Goal: Transaction & Acquisition: Purchase product/service

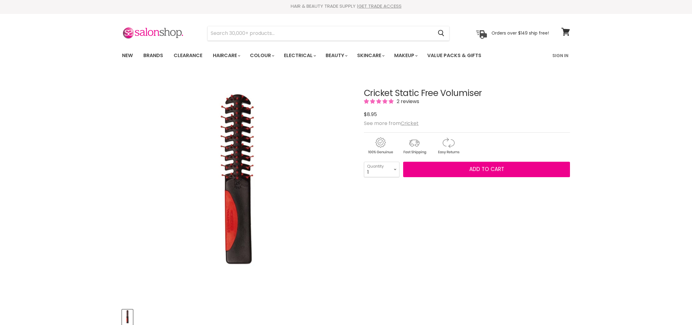
scroll to position [2, 0]
click at [149, 55] on link "Brands" at bounding box center [153, 55] width 29 height 13
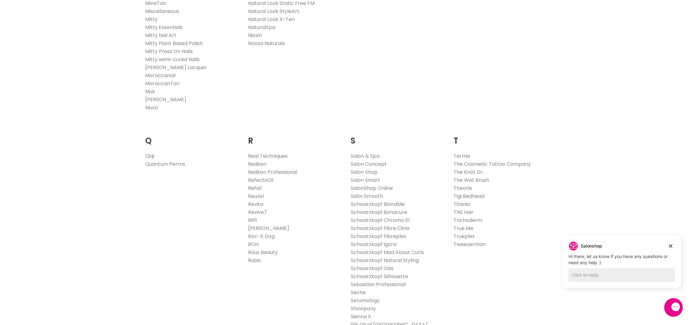
scroll to position [847, 0]
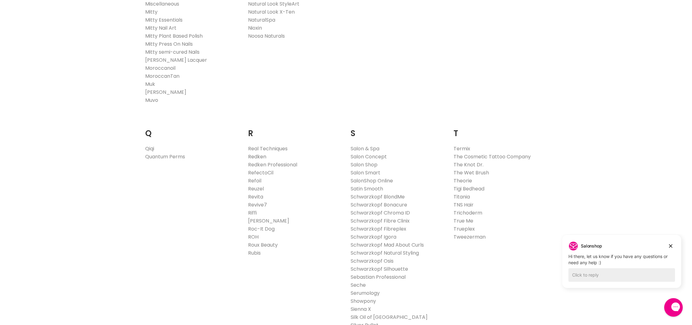
click at [257, 156] on link "Redken" at bounding box center [257, 156] width 18 height 7
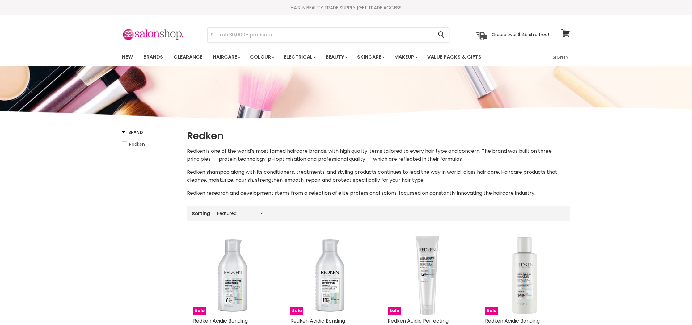
select select "manual"
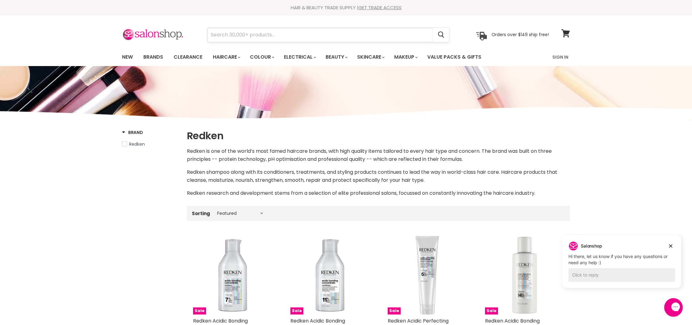
click at [214, 33] on input "Search" at bounding box center [319, 35] width 225 height 14
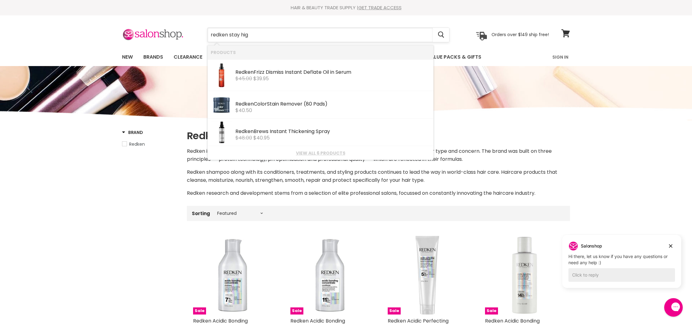
type input "redken stay high"
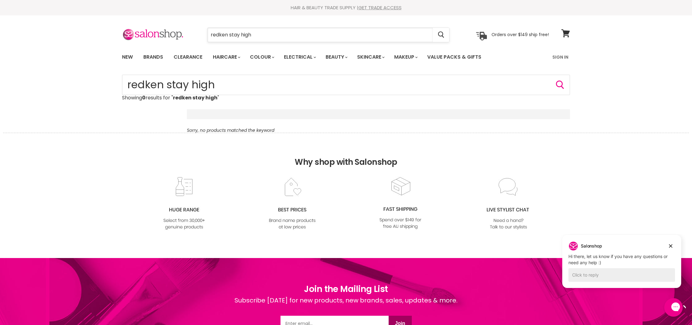
click at [255, 34] on input "redken stay high" at bounding box center [319, 35] width 225 height 14
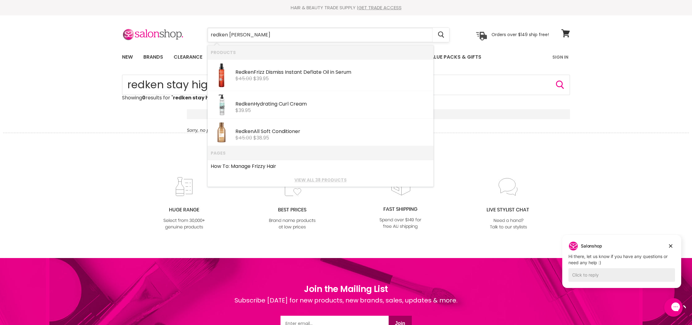
type input "redken mousse"
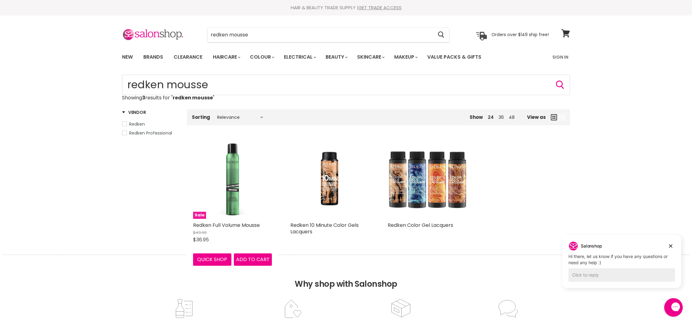
click at [232, 183] on img "Main content" at bounding box center [232, 179] width 79 height 79
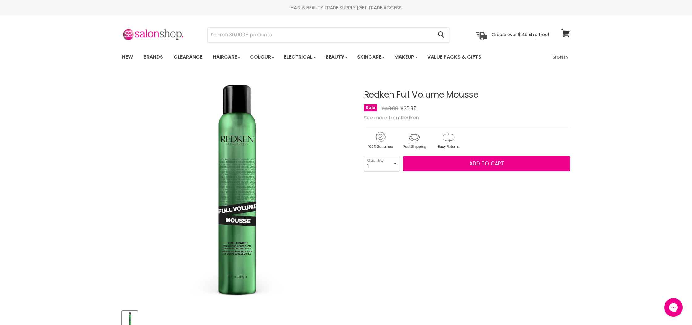
click at [234, 246] on img "Redken Full Volume Mousse image. Click or Scroll to Zoom." at bounding box center [237, 189] width 231 height 231
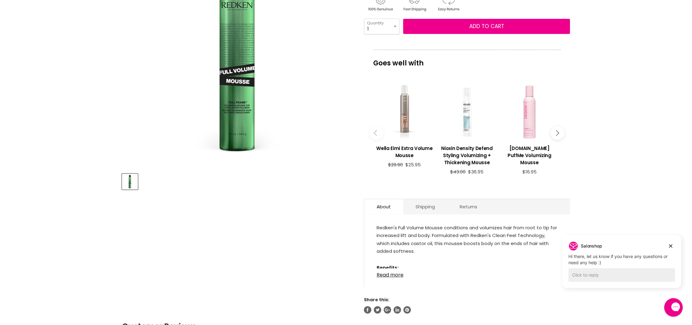
scroll to position [137, 0]
click at [426, 210] on link "Shipping" at bounding box center [425, 206] width 44 height 15
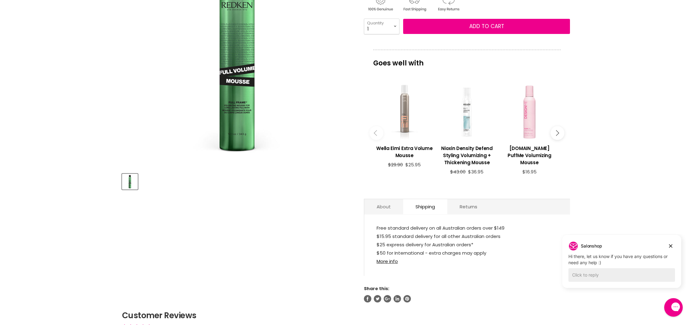
click at [383, 211] on link "About" at bounding box center [383, 206] width 39 height 15
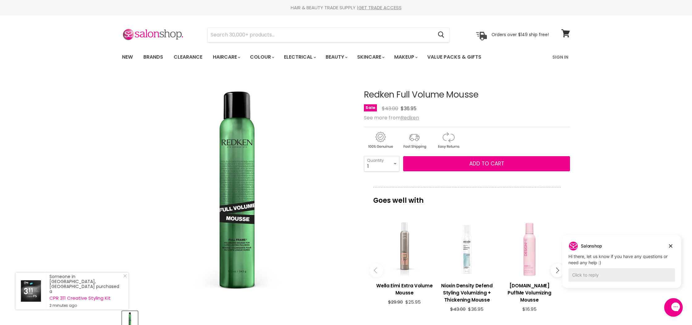
scroll to position [0, 0]
